Goal: Book appointment/travel/reservation

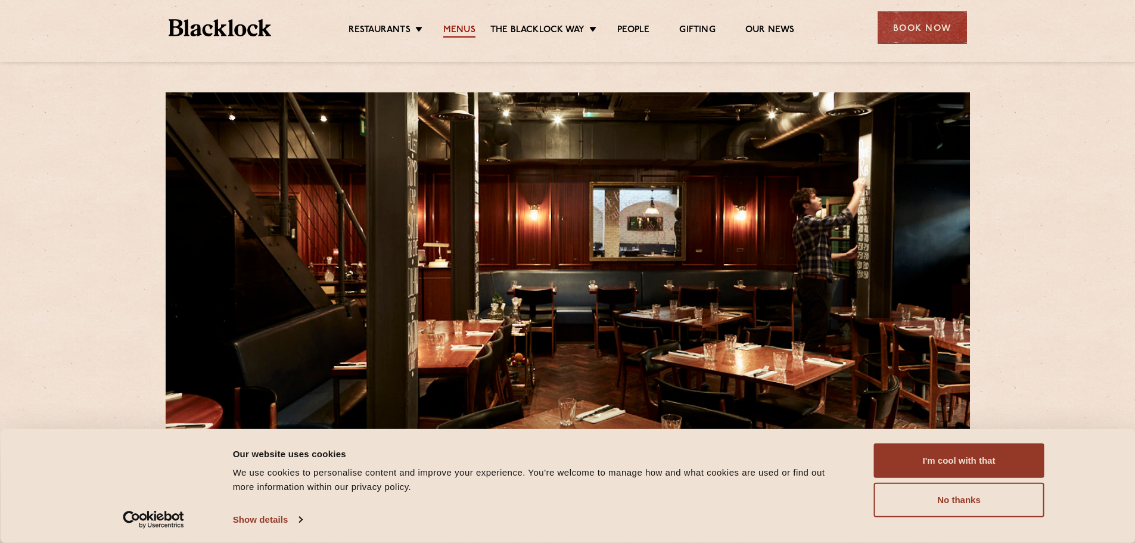
click at [464, 28] on link "Menus" at bounding box center [459, 30] width 32 height 13
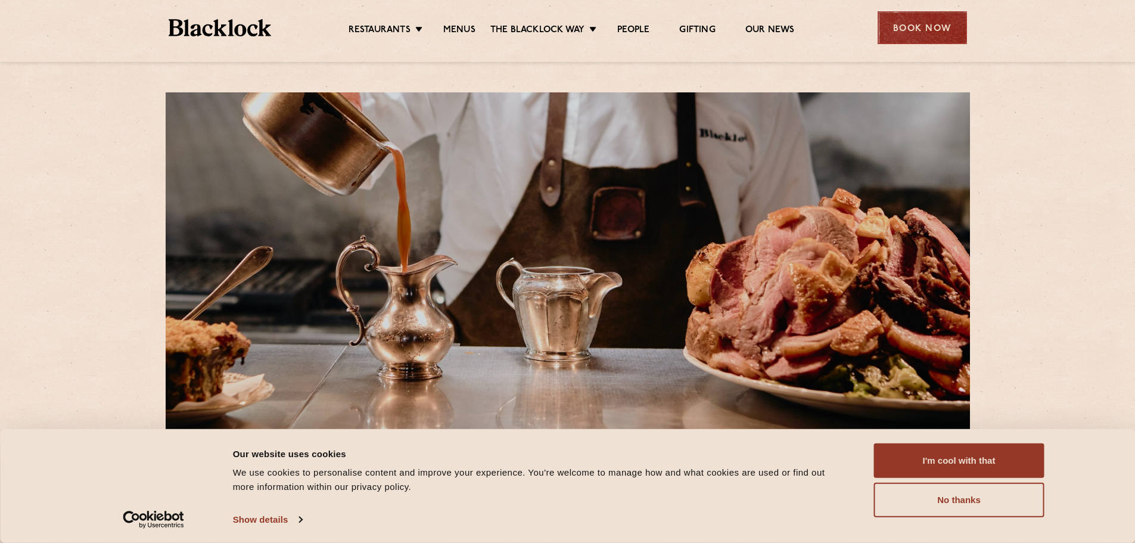
click at [918, 31] on div "Book Now" at bounding box center [922, 27] width 89 height 33
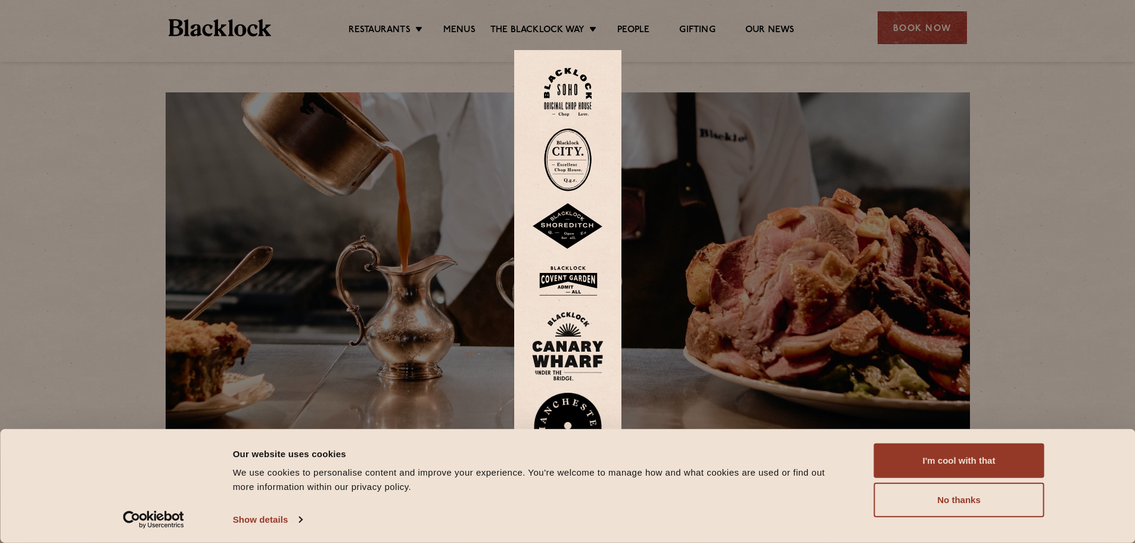
click at [573, 88] on img at bounding box center [568, 92] width 48 height 48
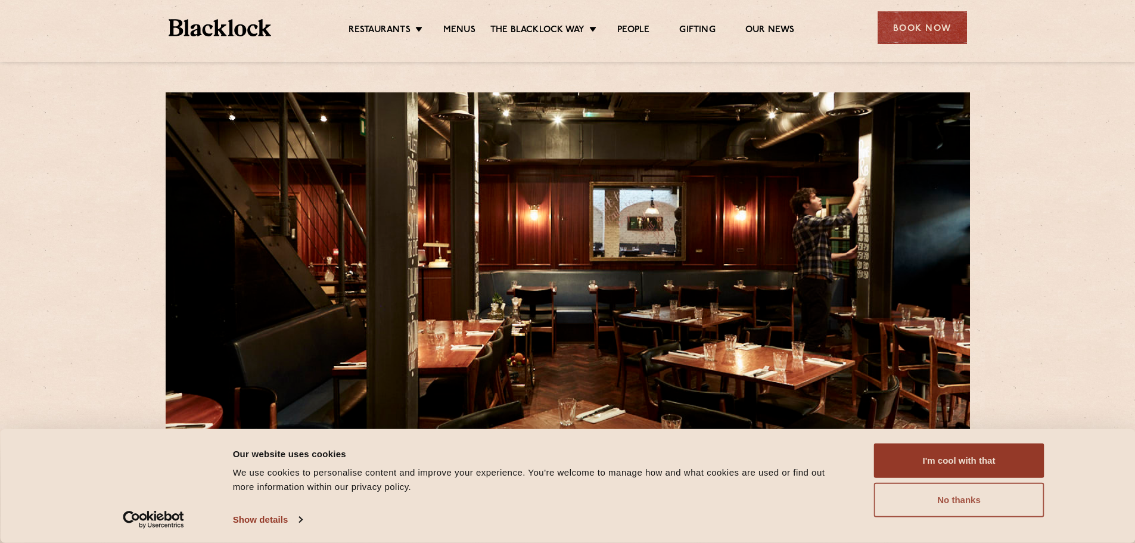
click at [952, 505] on button "No thanks" at bounding box center [959, 500] width 170 height 35
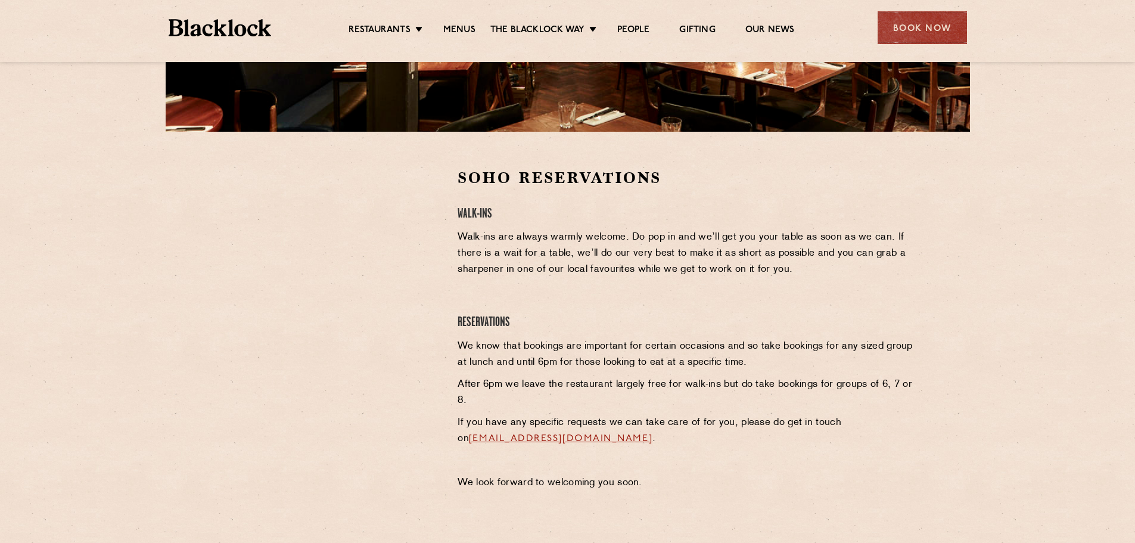
scroll to position [298, 0]
